Goal: Check status: Check status

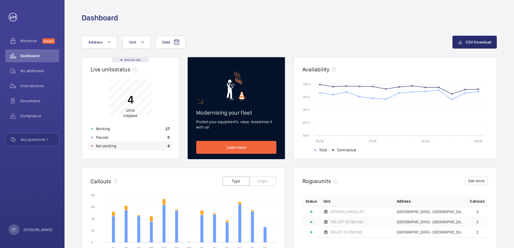
click at [119, 147] on div "Not working 4" at bounding box center [130, 146] width 85 height 9
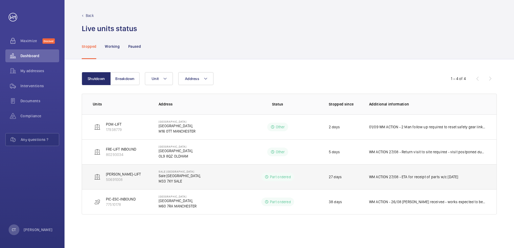
click at [122, 174] on p "[PERSON_NAME]-LIFT" at bounding box center [123, 174] width 35 height 5
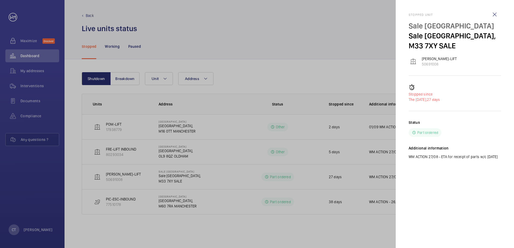
click at [88, 15] on div at bounding box center [257, 124] width 514 height 248
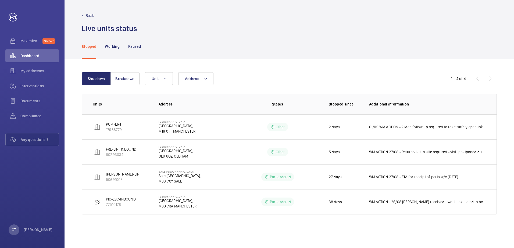
click at [88, 15] on p "Back" at bounding box center [90, 15] width 8 height 5
